Goal: Check status

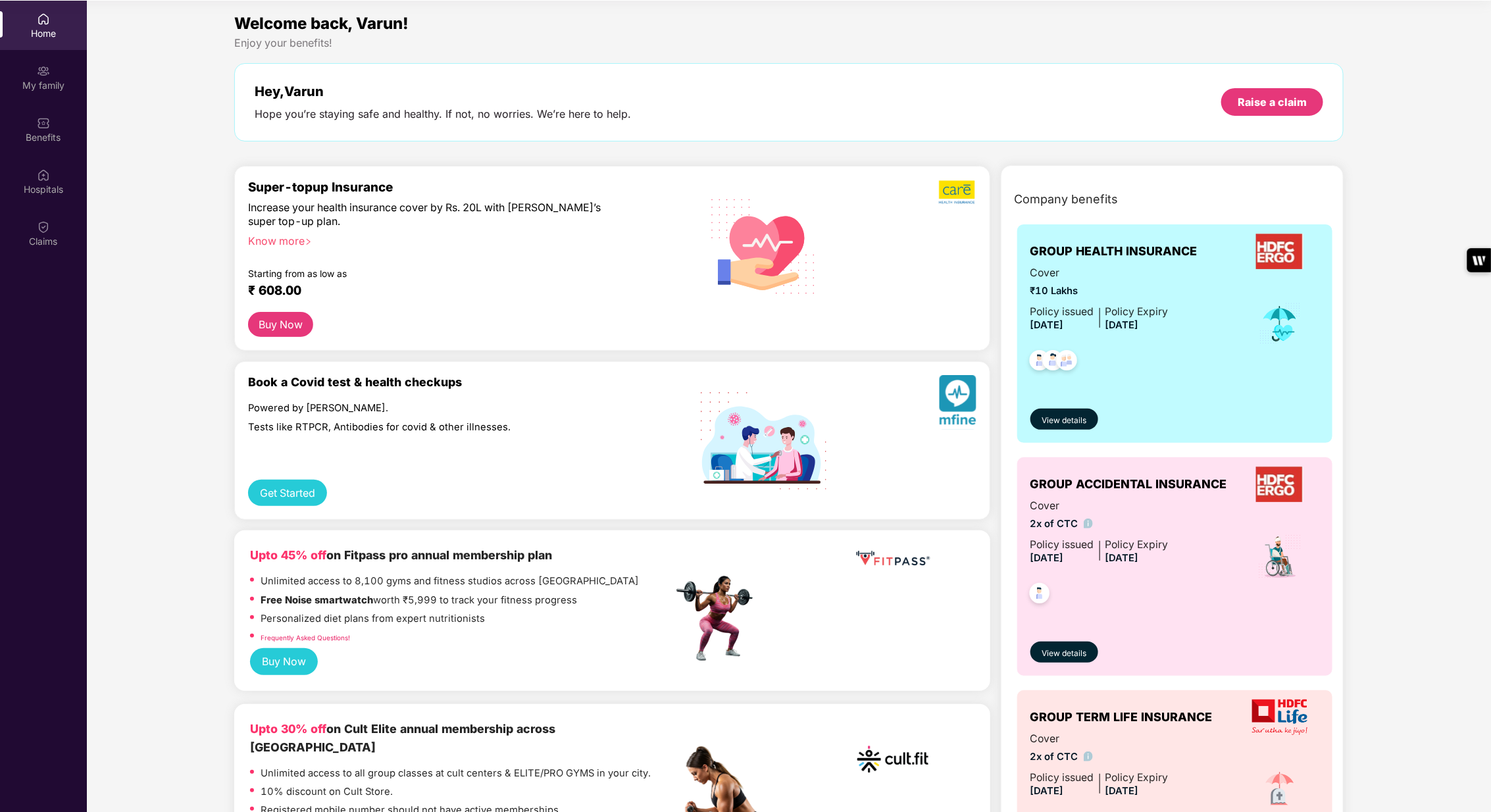
scroll to position [73, 0]
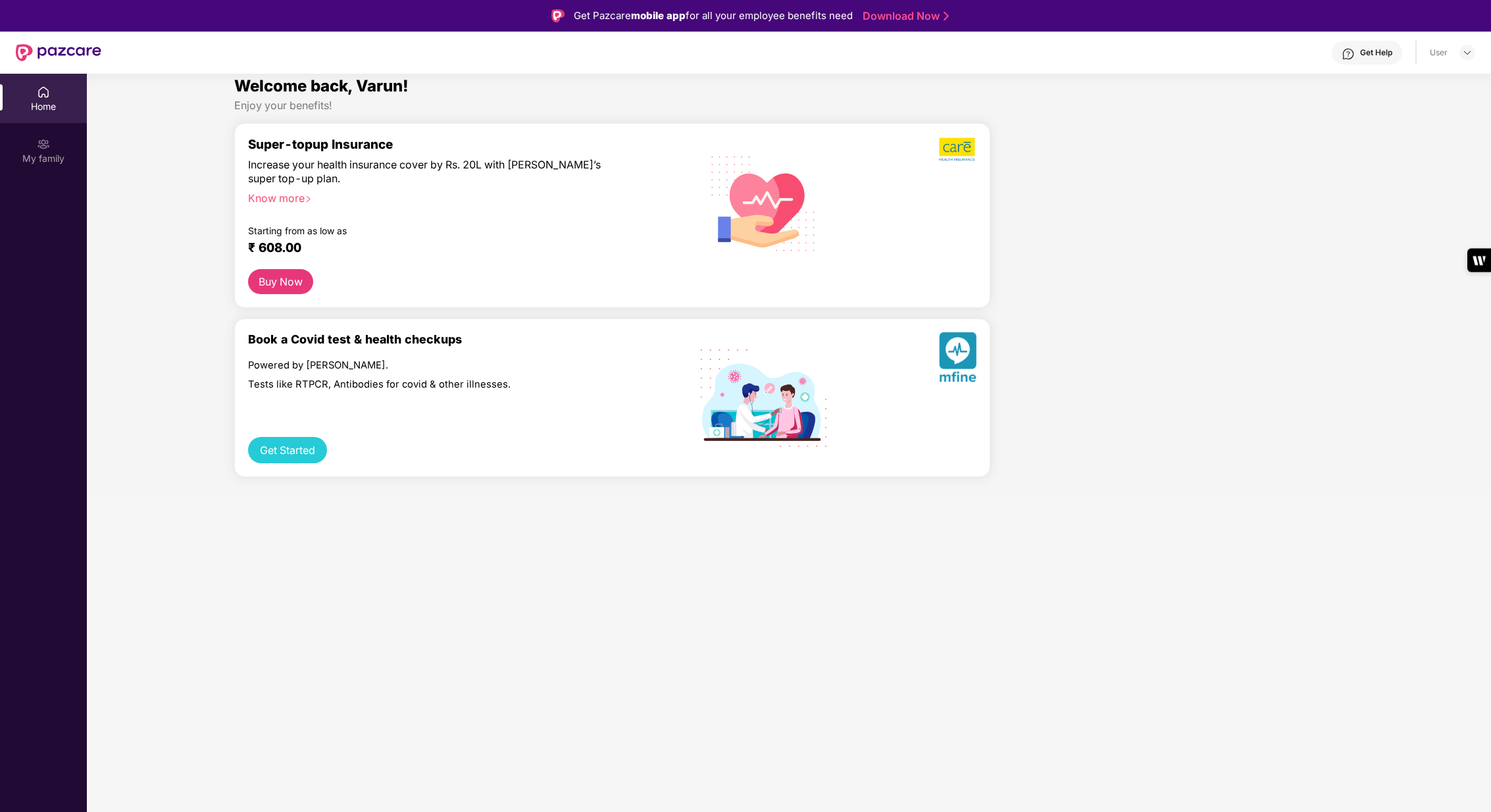
scroll to position [73, 0]
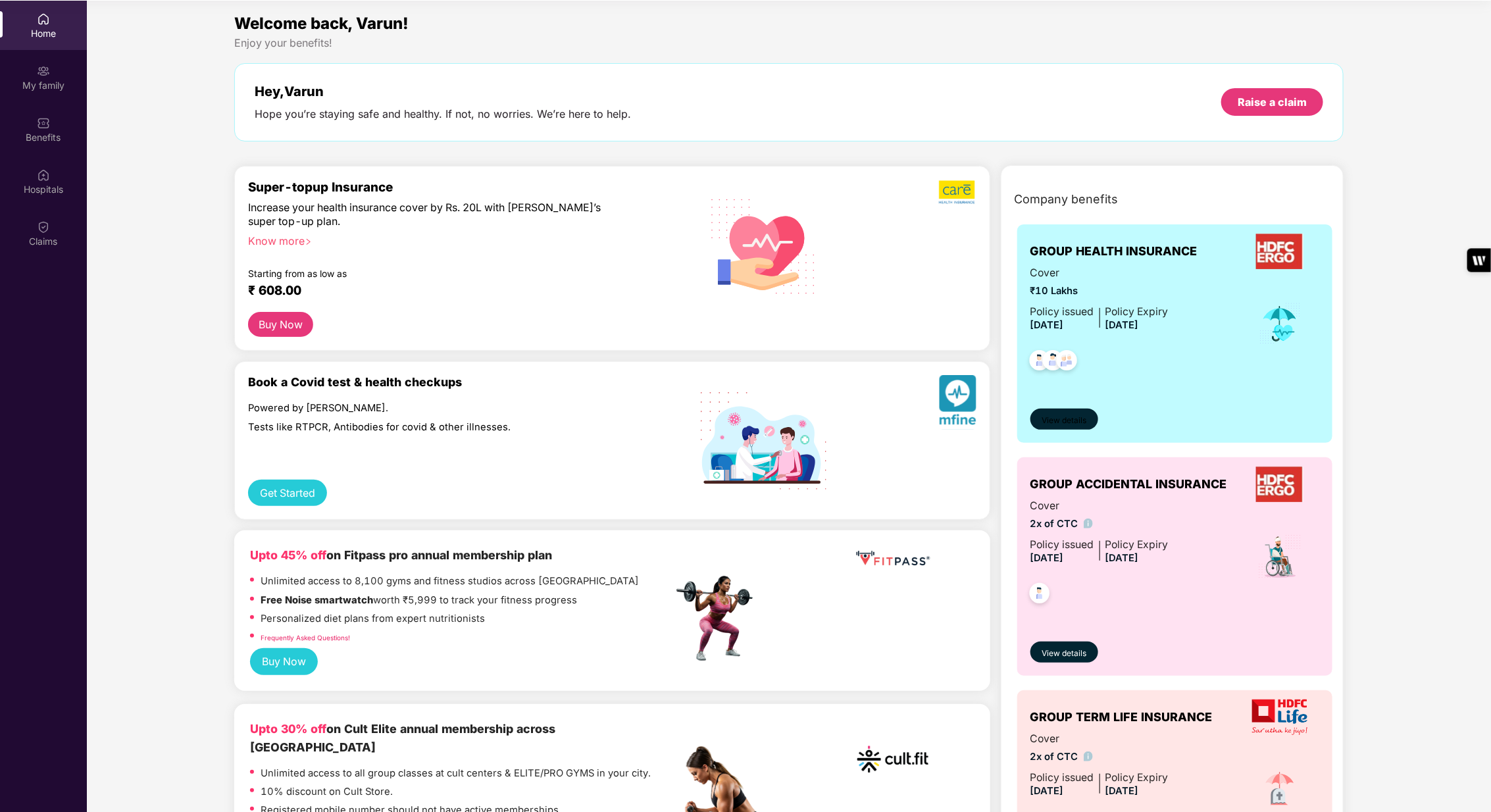
click at [1071, 415] on span "View details" at bounding box center [1063, 421] width 45 height 13
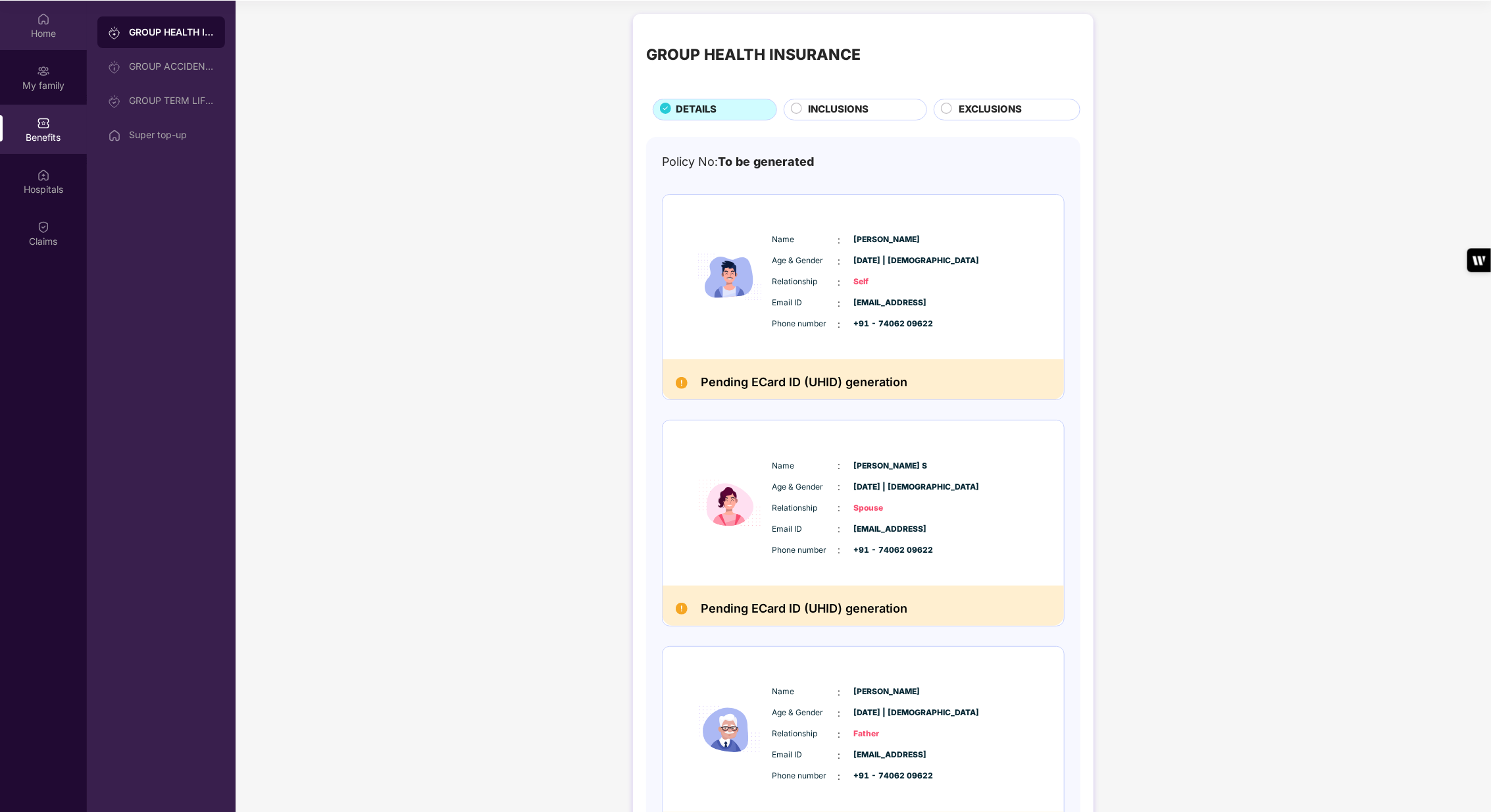
click at [47, 18] on img at bounding box center [43, 19] width 13 height 13
